Goal: Obtain resource: Download file/media

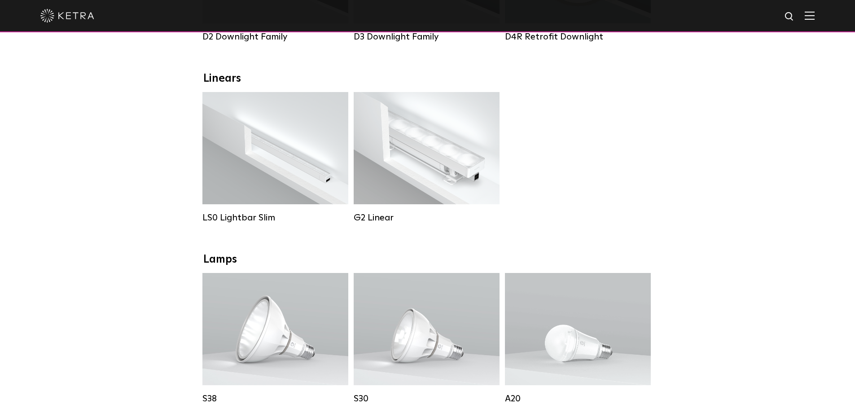
scroll to position [269, 0]
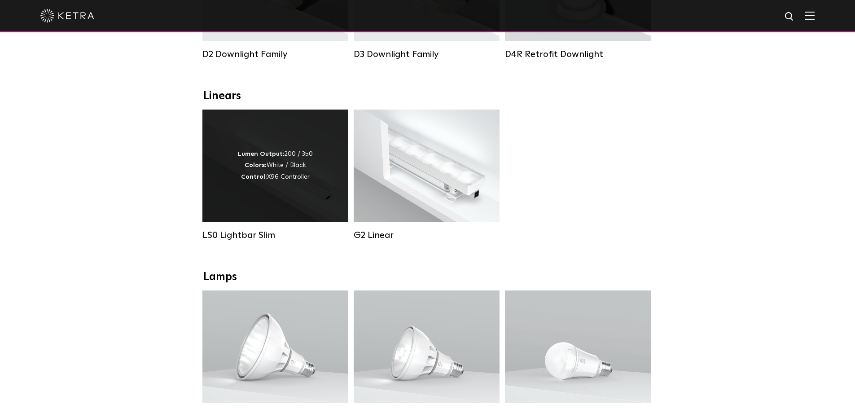
click at [275, 168] on div "Lumen Output: 200 / 350 Colors: White / Black Control: X96 Controller" at bounding box center [275, 166] width 75 height 34
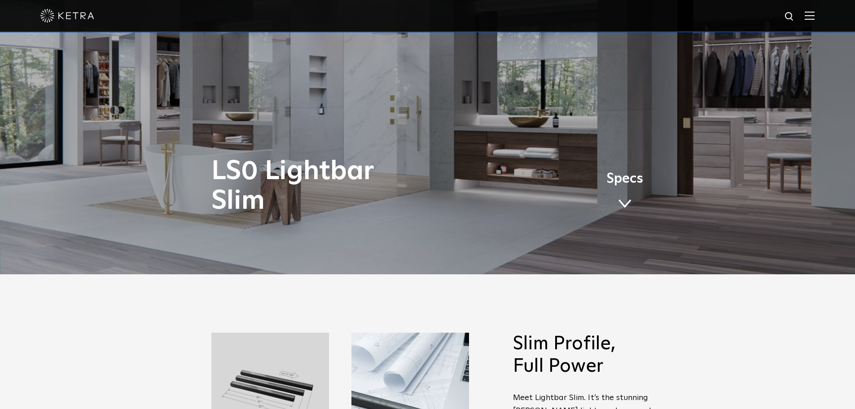
click at [634, 178] on span "Specs" at bounding box center [624, 178] width 37 height 13
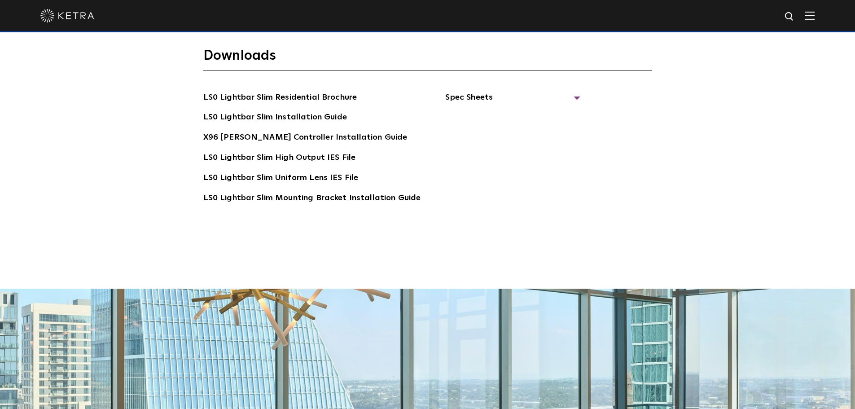
scroll to position [1857, 0]
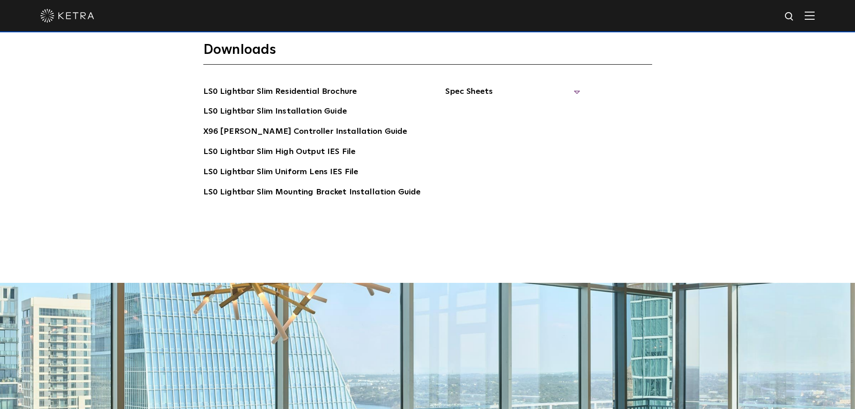
click at [516, 85] on span "Spec Sheets" at bounding box center [512, 95] width 135 height 20
click at [498, 105] on link "LS0 Lightbar Slim Spec Sheet" at bounding box center [513, 112] width 115 height 14
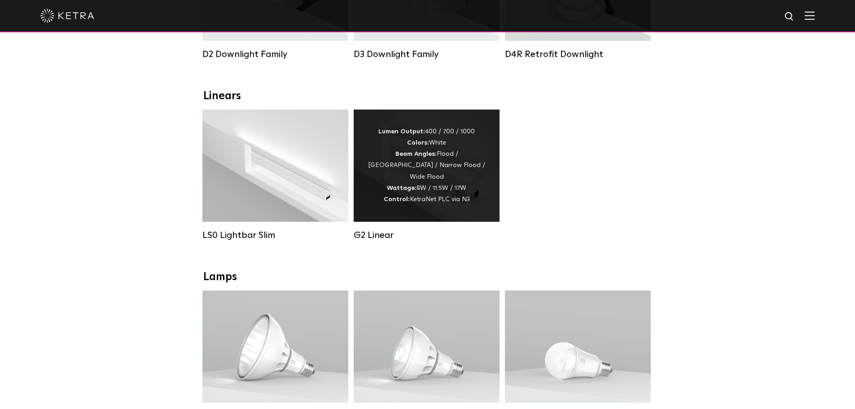
click at [409, 199] on strong "Control:" at bounding box center [397, 199] width 26 height 6
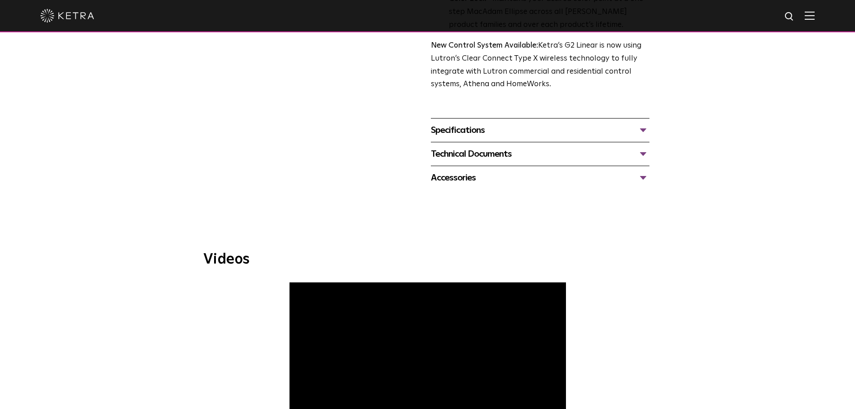
scroll to position [359, 0]
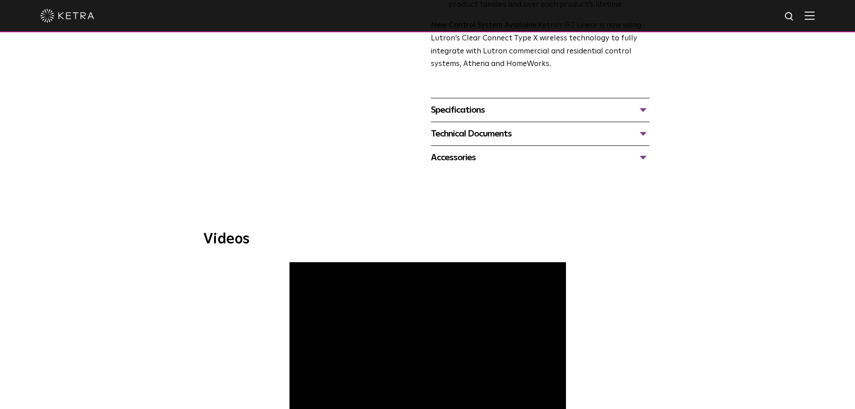
click at [467, 110] on div "Specifications" at bounding box center [540, 110] width 219 height 14
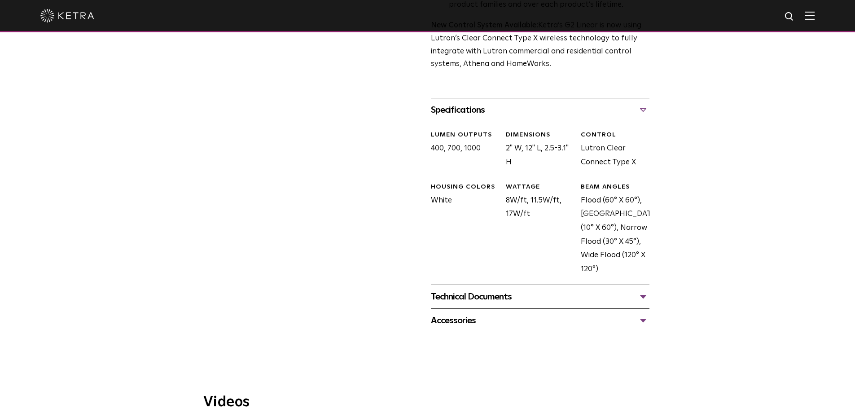
click at [476, 299] on div "Technical Documents" at bounding box center [540, 296] width 219 height 14
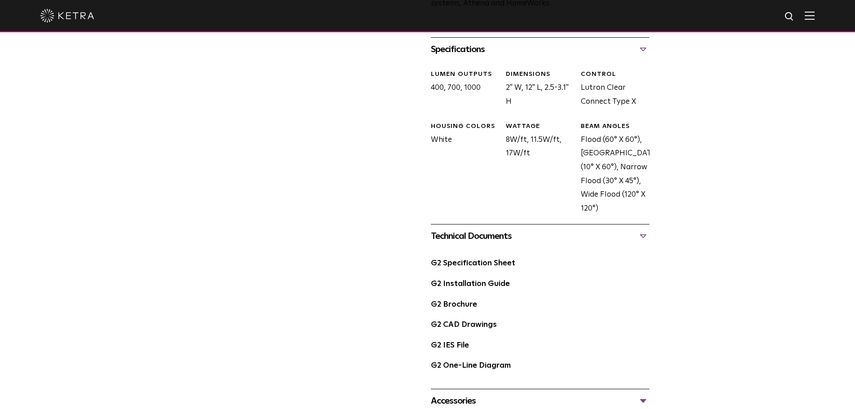
scroll to position [449, 0]
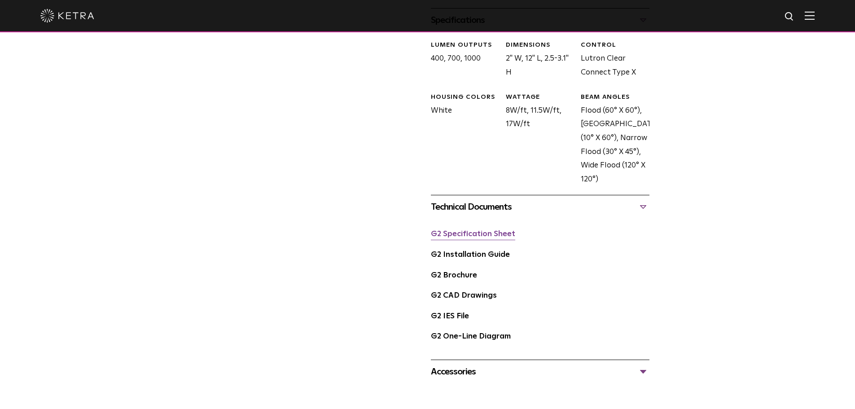
click at [480, 238] on link "G2 Specification Sheet" at bounding box center [473, 234] width 84 height 8
click at [284, 242] on div "G2 Linear Availability: Commercial & Residential Ketra’s high-output linear acc…" at bounding box center [427, 0] width 449 height 766
